Goal: Obtain resource: Download file/media

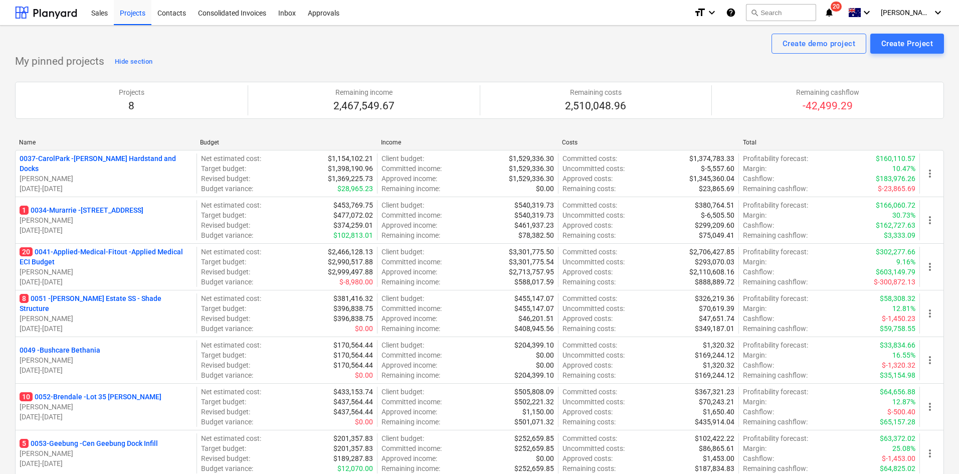
click at [834, 13] on icon "notifications" at bounding box center [829, 13] width 10 height 12
click at [612, 25] on div "Sales Projects Contacts Consolidated Invoices Inbox Approvals" at bounding box center [385, 12] width 601 height 25
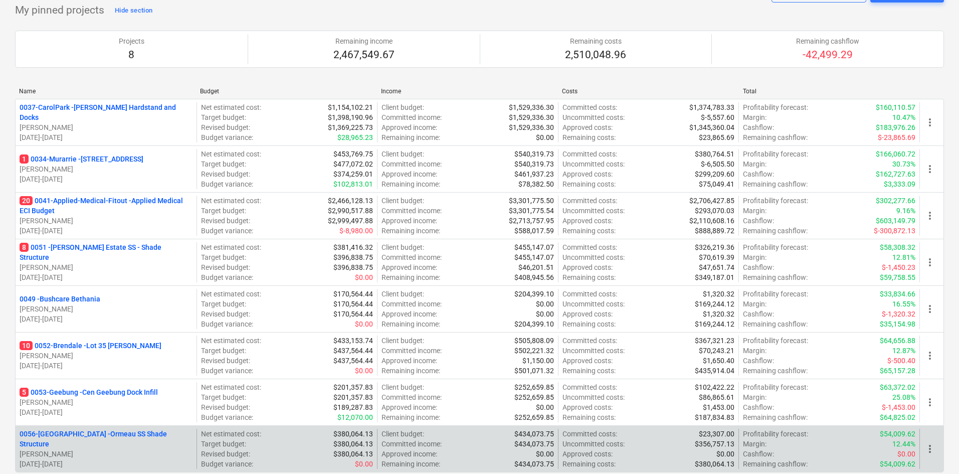
scroll to position [100, 0]
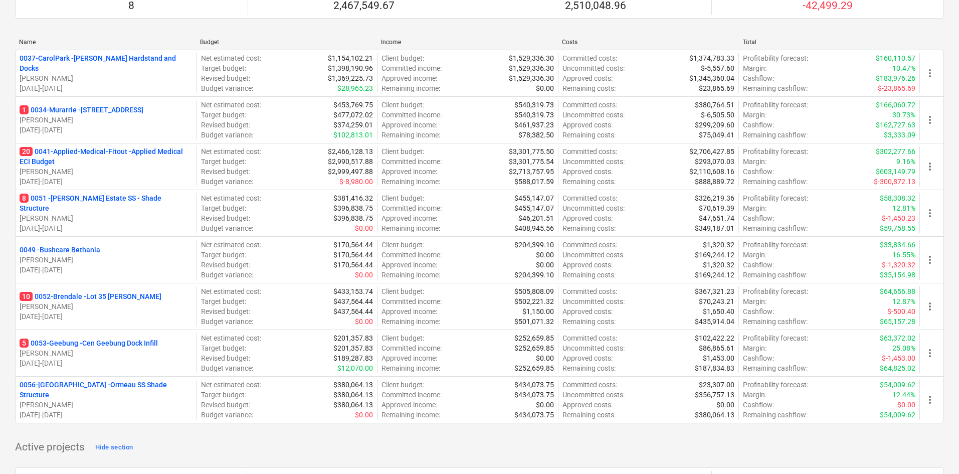
click at [90, 388] on p "0056-Ormeau - Ormeau SS Shade Structure" at bounding box center [106, 390] width 173 height 20
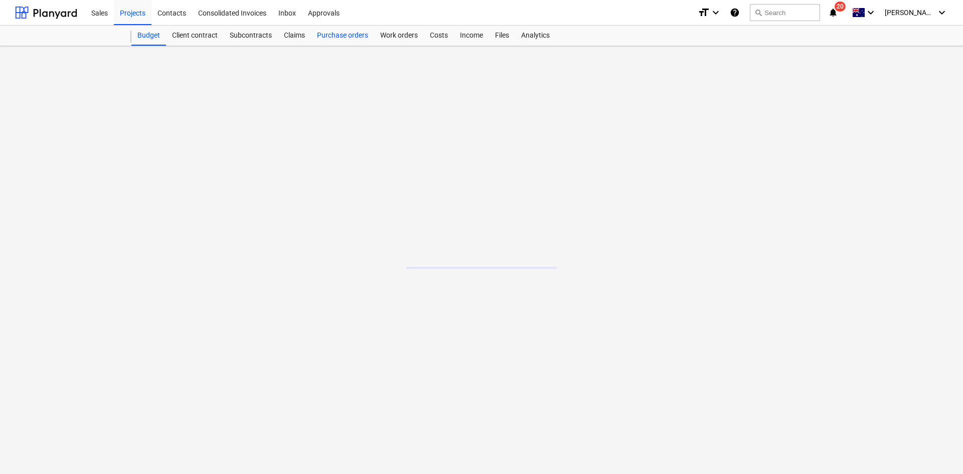
click at [344, 40] on div "Purchase orders" at bounding box center [342, 36] width 63 height 20
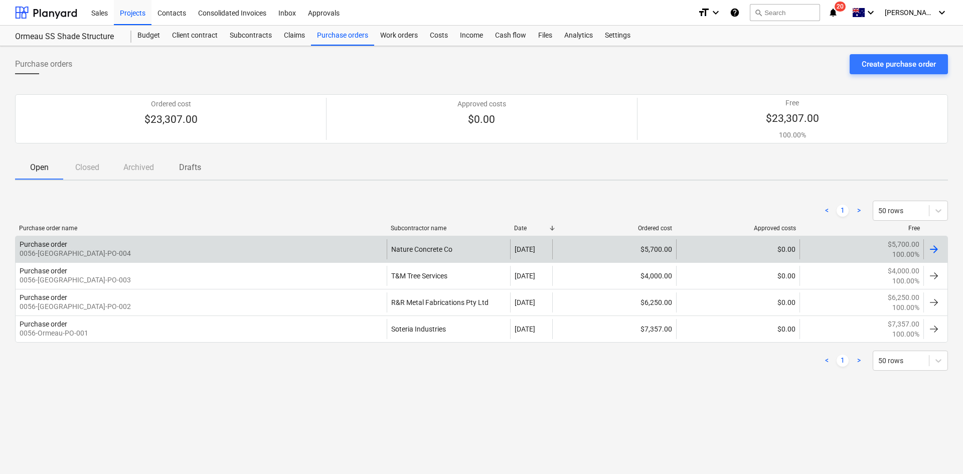
click at [352, 256] on div "Purchase order 0056-[GEOGRAPHIC_DATA]-PO-004" at bounding box center [201, 249] width 371 height 20
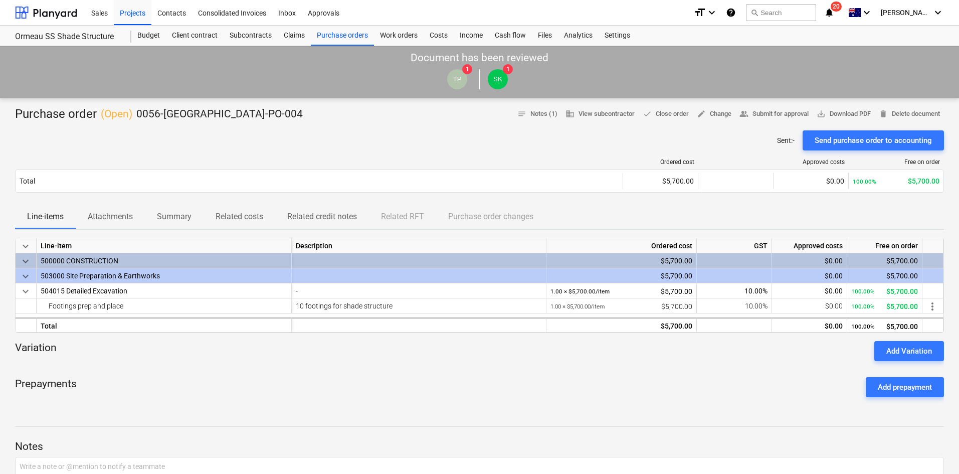
click at [123, 220] on p "Attachments" at bounding box center [110, 217] width 45 height 12
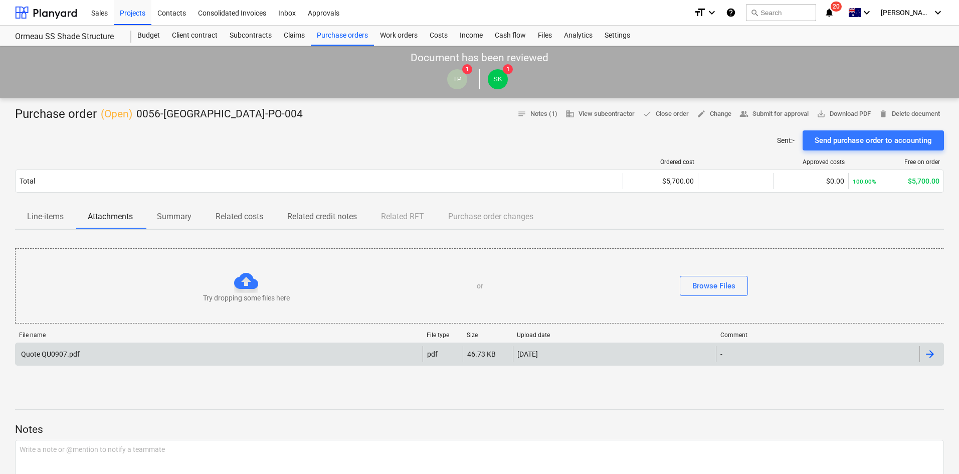
click at [143, 346] on div "Quote QU0907.pdf" at bounding box center [219, 354] width 407 height 16
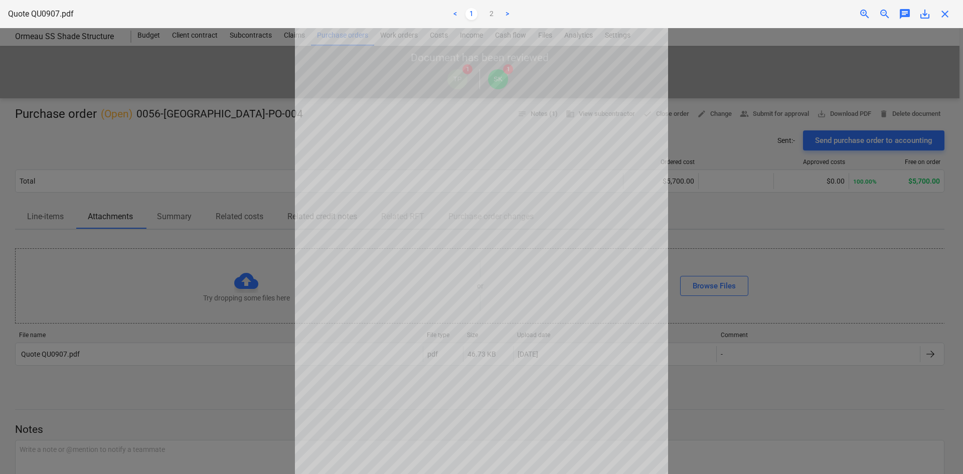
scroll to position [84, 0]
click at [494, 13] on link "2" at bounding box center [491, 14] width 12 height 12
click at [476, 13] on link "1" at bounding box center [471, 14] width 12 height 12
click at [169, 142] on div at bounding box center [481, 251] width 963 height 446
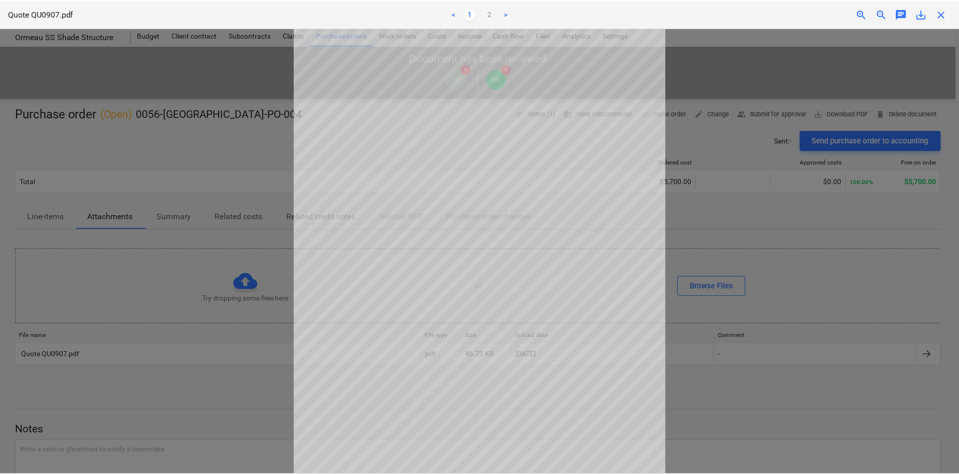
scroll to position [0, 0]
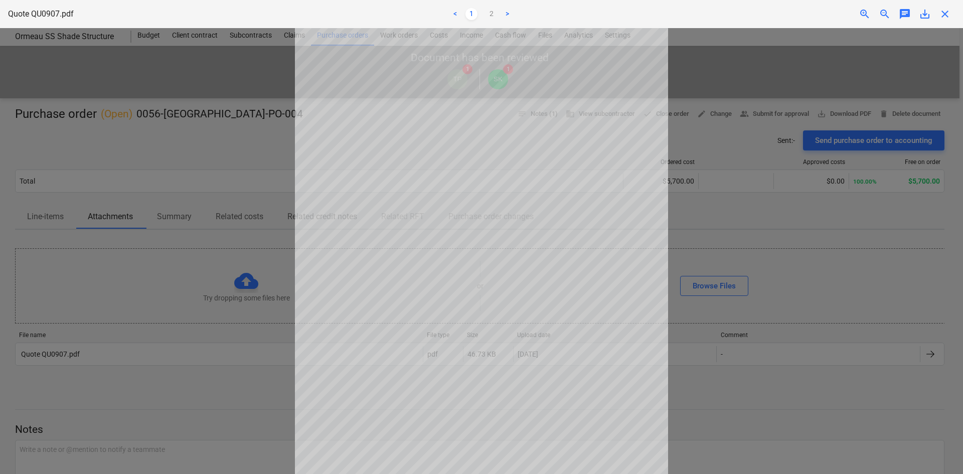
click at [948, 15] on span "close" at bounding box center [945, 14] width 12 height 12
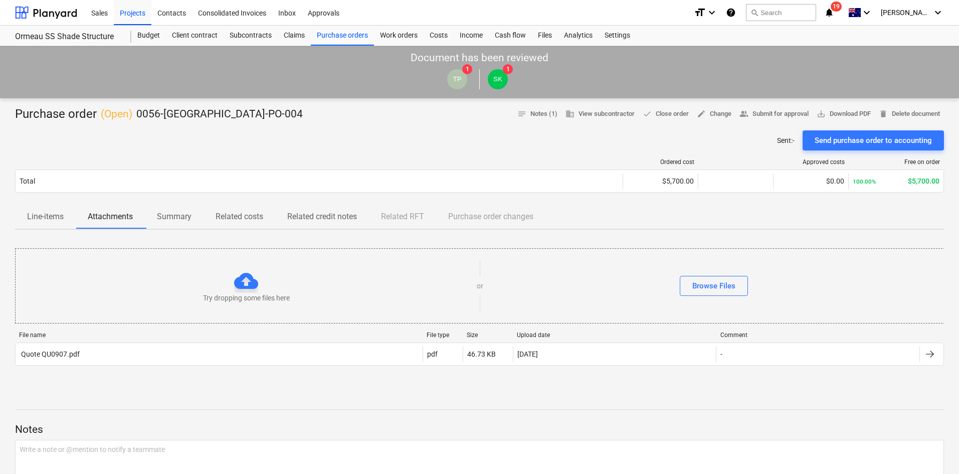
click at [433, 140] on div "Sent : - Send purchase order to accounting" at bounding box center [479, 140] width 929 height 20
